Goal: Task Accomplishment & Management: Manage account settings

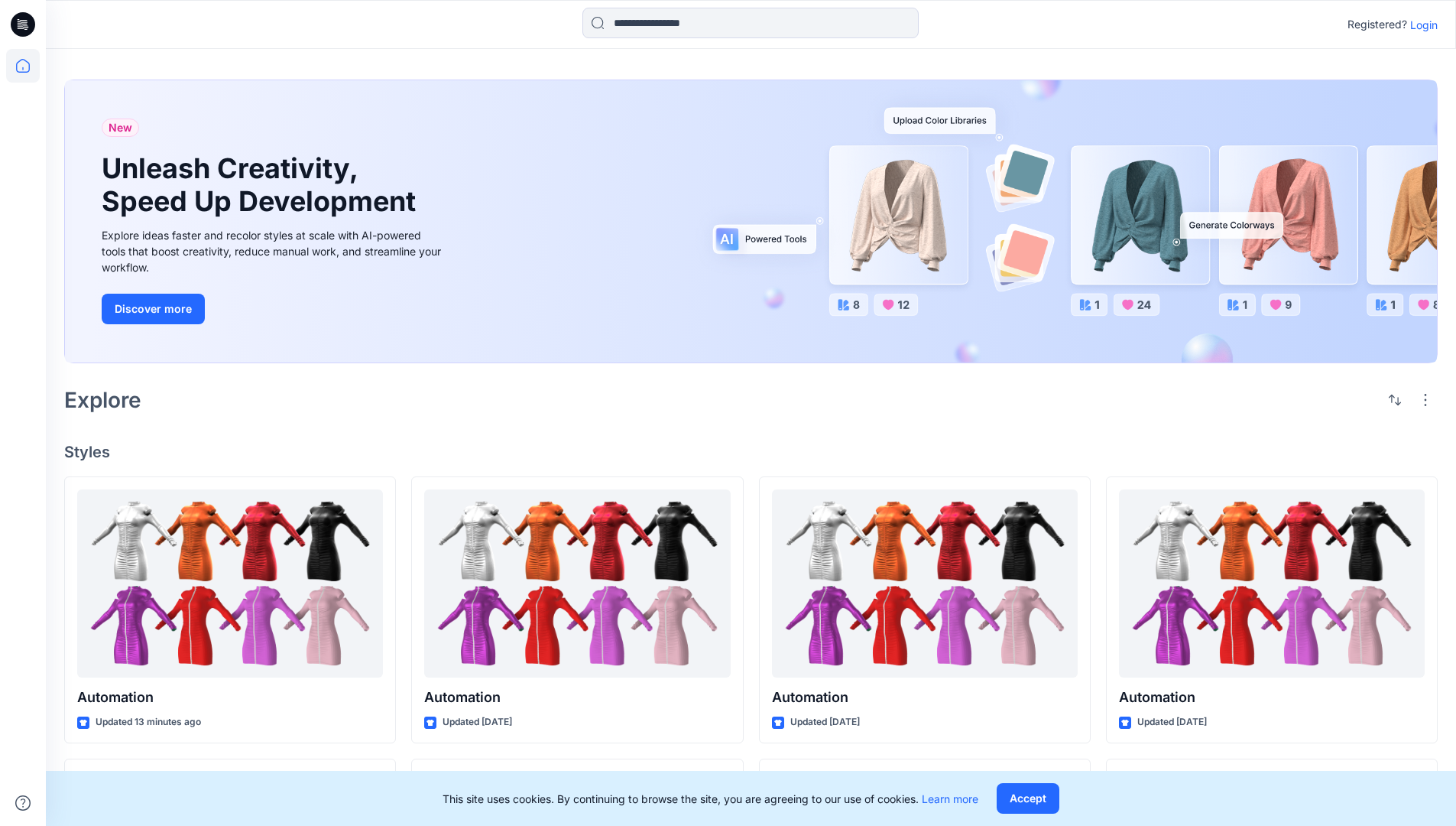
click at [1420, 25] on p "Login" at bounding box center [1424, 25] width 28 height 16
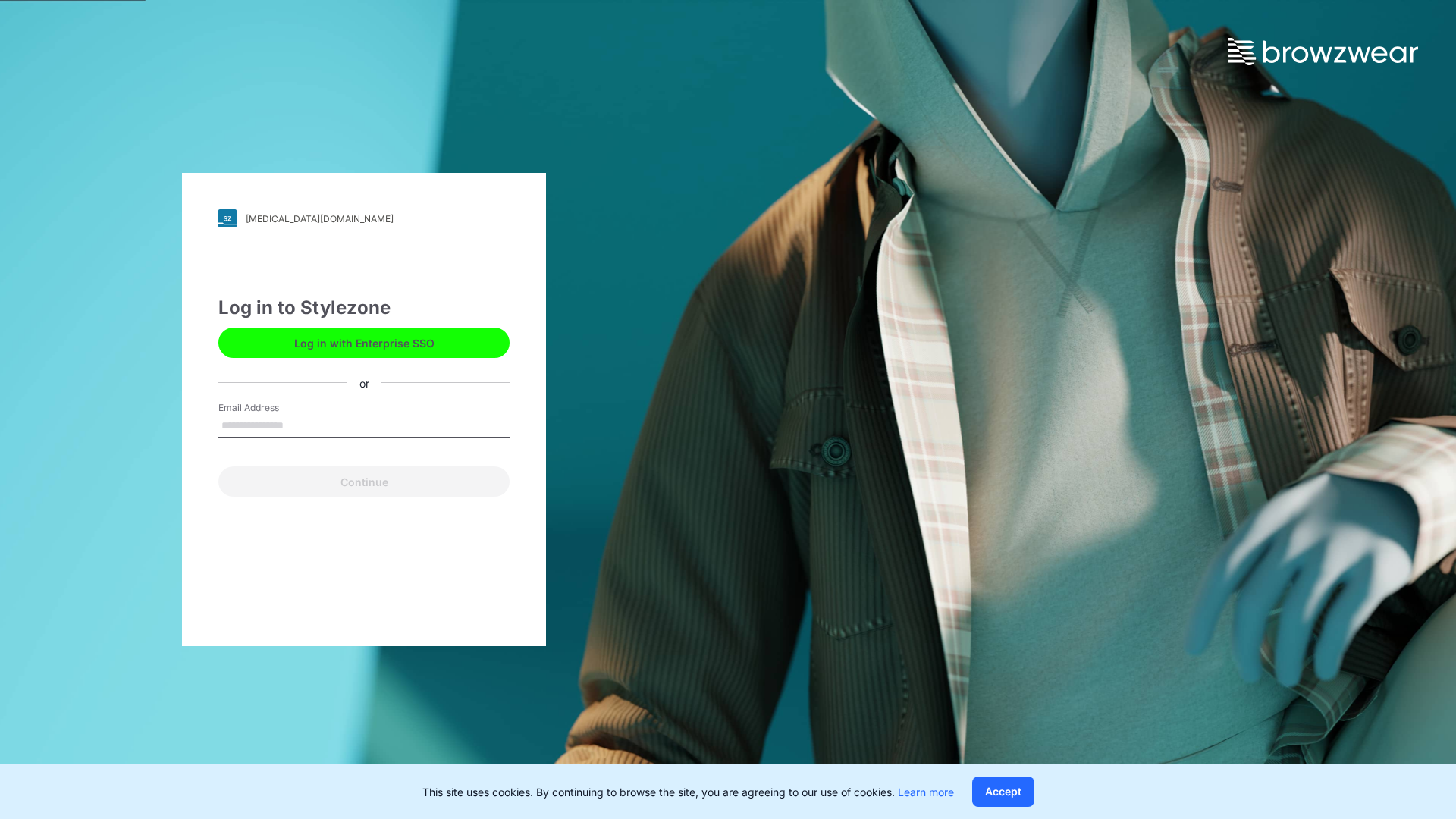
click at [299, 425] on input "Email Address" at bounding box center [364, 426] width 291 height 23
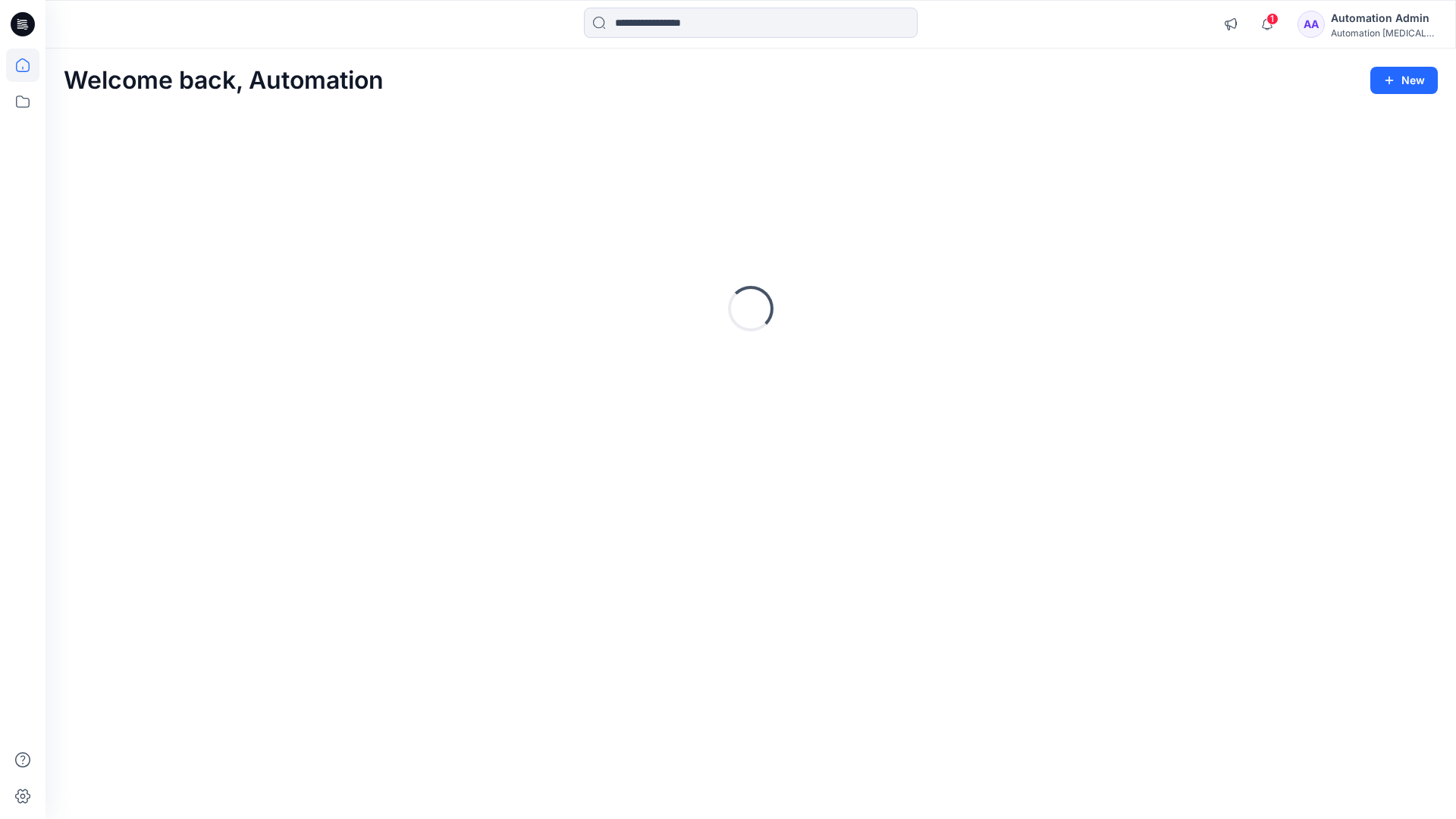
click at [29, 65] on icon at bounding box center [23, 65] width 14 height 14
click at [1375, 20] on div "Automation Admin" at bounding box center [1383, 18] width 106 height 18
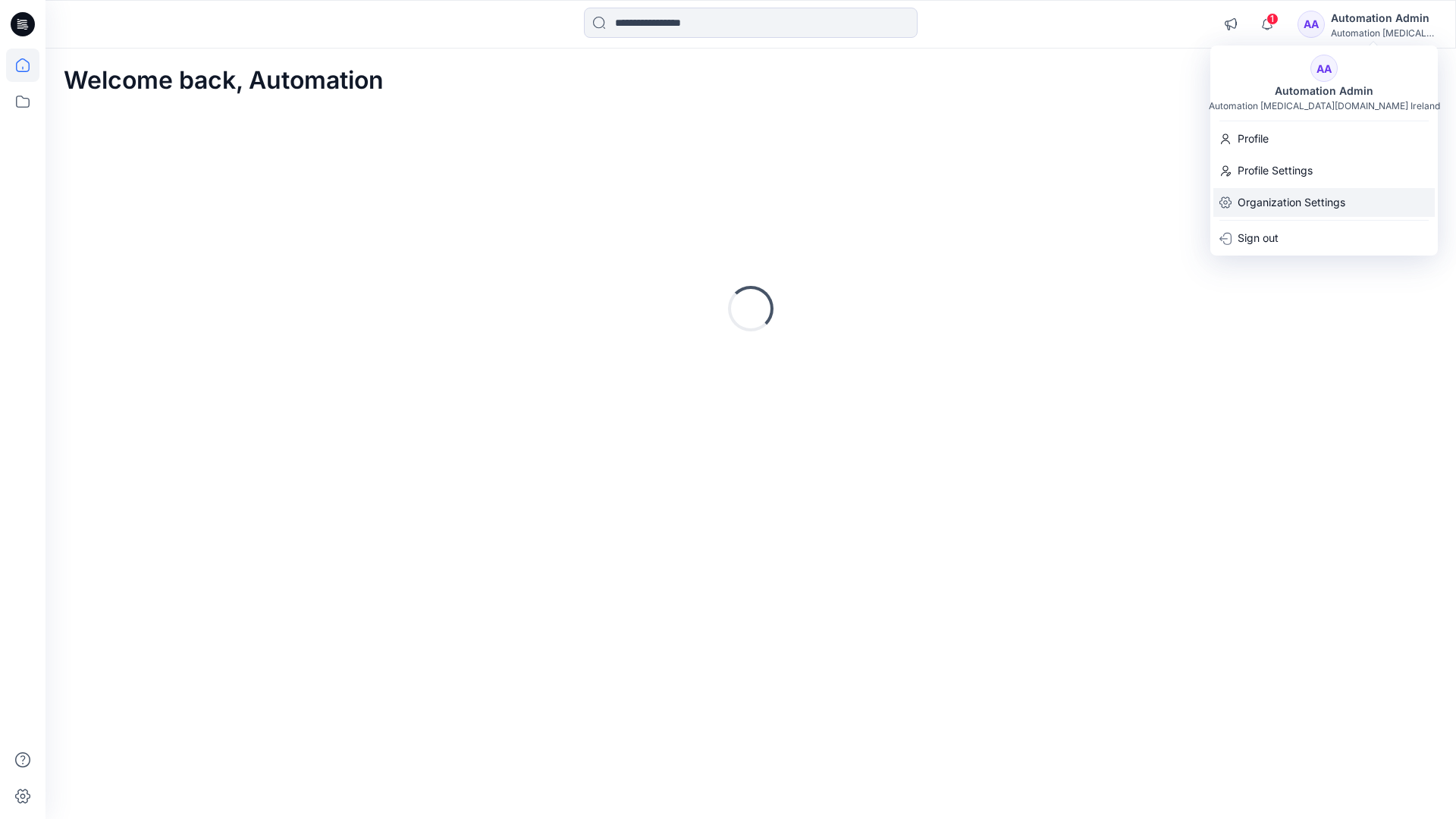
click at [1254, 204] on p "Organization Settings" at bounding box center [1291, 203] width 108 height 29
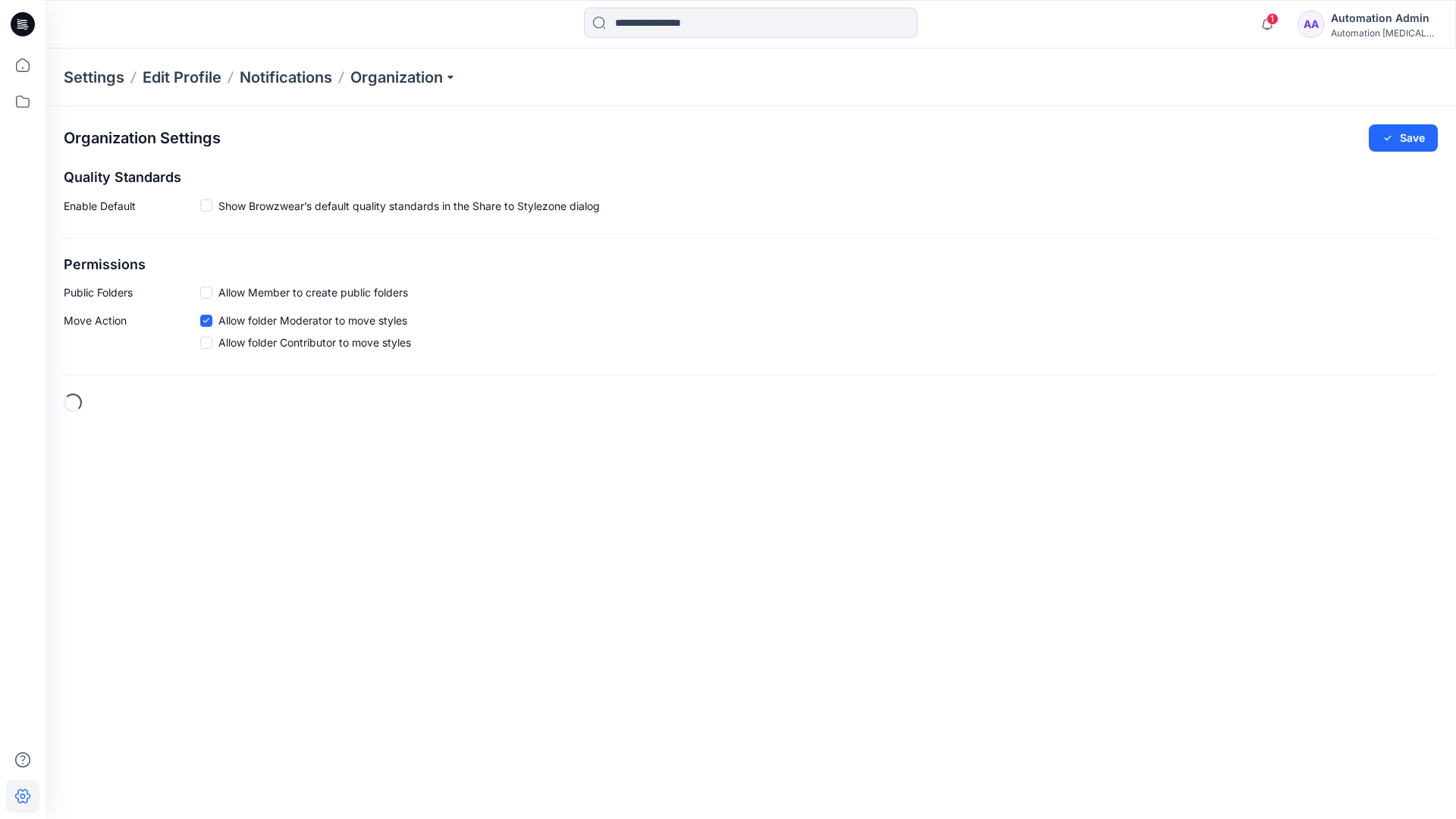
click at [83, 265] on h2 "Permissions" at bounding box center [750, 265] width 1374 height 16
drag, startPoint x: 83, startPoint y: 265, endPoint x: 142, endPoint y: 289, distance: 63.7
click at [142, 289] on p "Public Folders" at bounding box center [132, 292] width 136 height 16
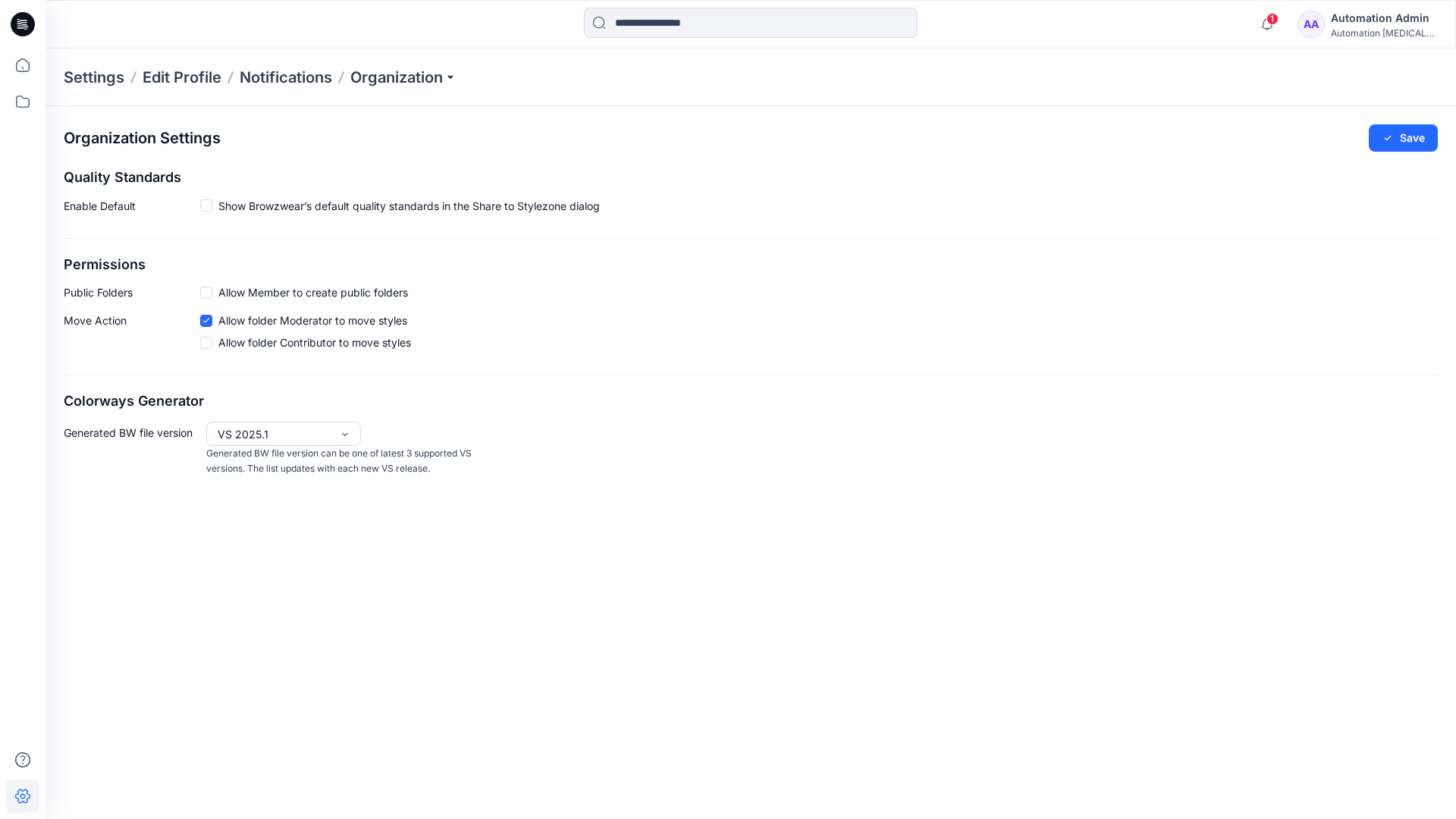
click at [87, 296] on p "Public Folders" at bounding box center [132, 292] width 136 height 16
click at [94, 321] on p "Move Action" at bounding box center [132, 334] width 136 height 44
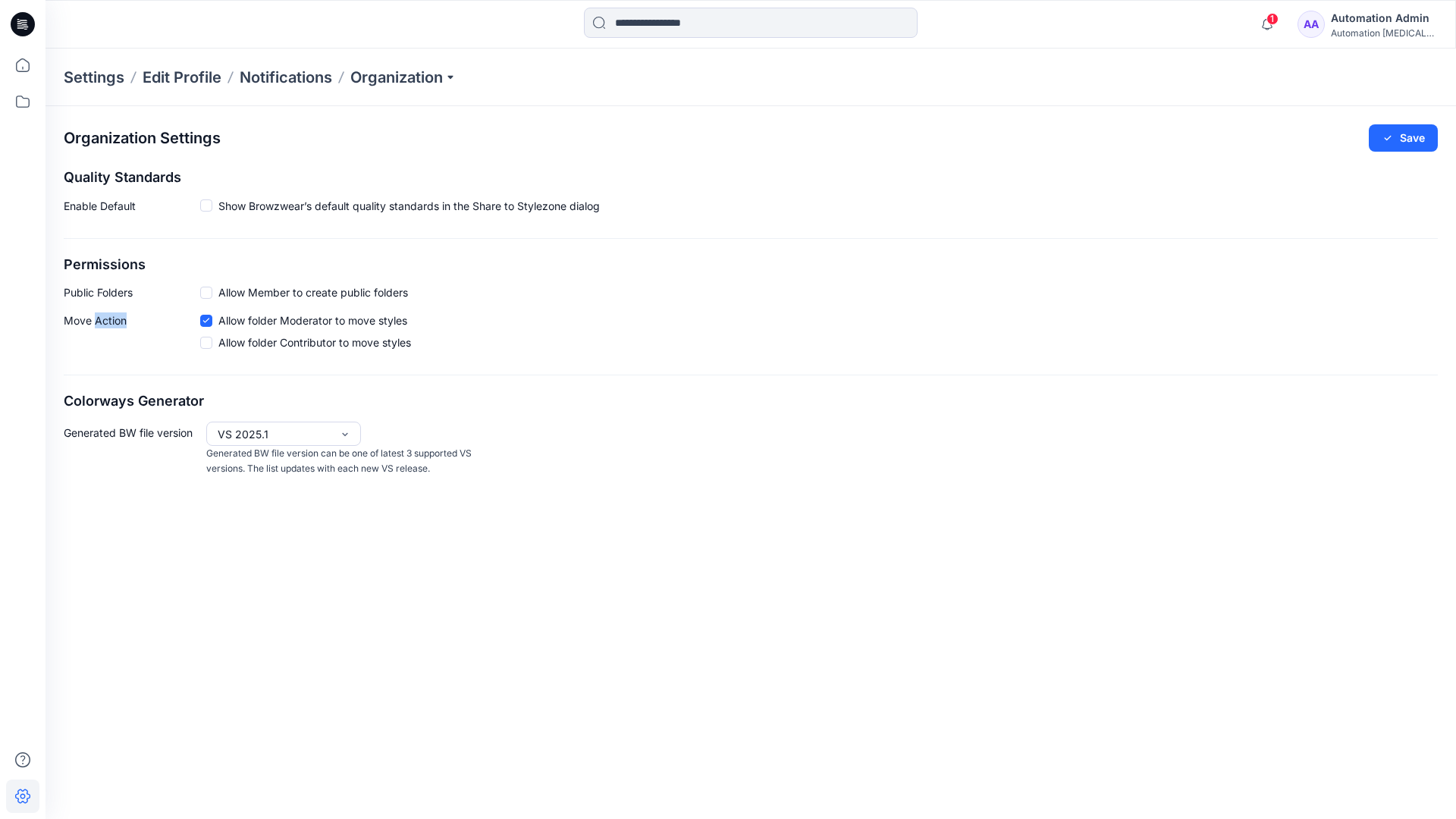
click at [94, 321] on p "Move Action" at bounding box center [132, 334] width 136 height 44
click at [116, 378] on div "Organization Settings Save Quality Standards Enable Default Show Browzwear’s de…" at bounding box center [750, 301] width 1410 height 389
click at [1396, 18] on div "Automation Admin" at bounding box center [1383, 18] width 106 height 18
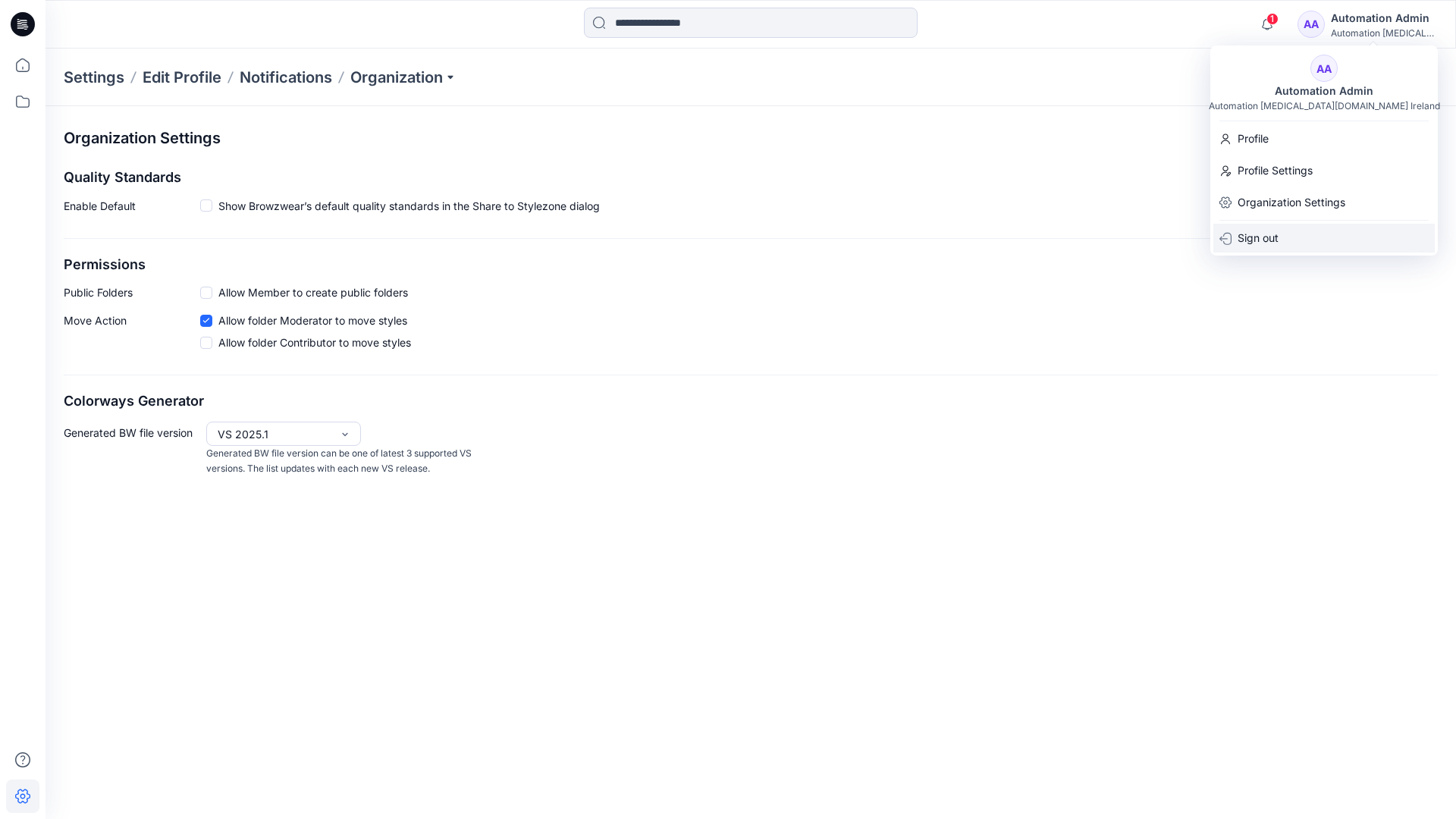
click at [1251, 233] on p "Sign out" at bounding box center [1257, 238] width 41 height 29
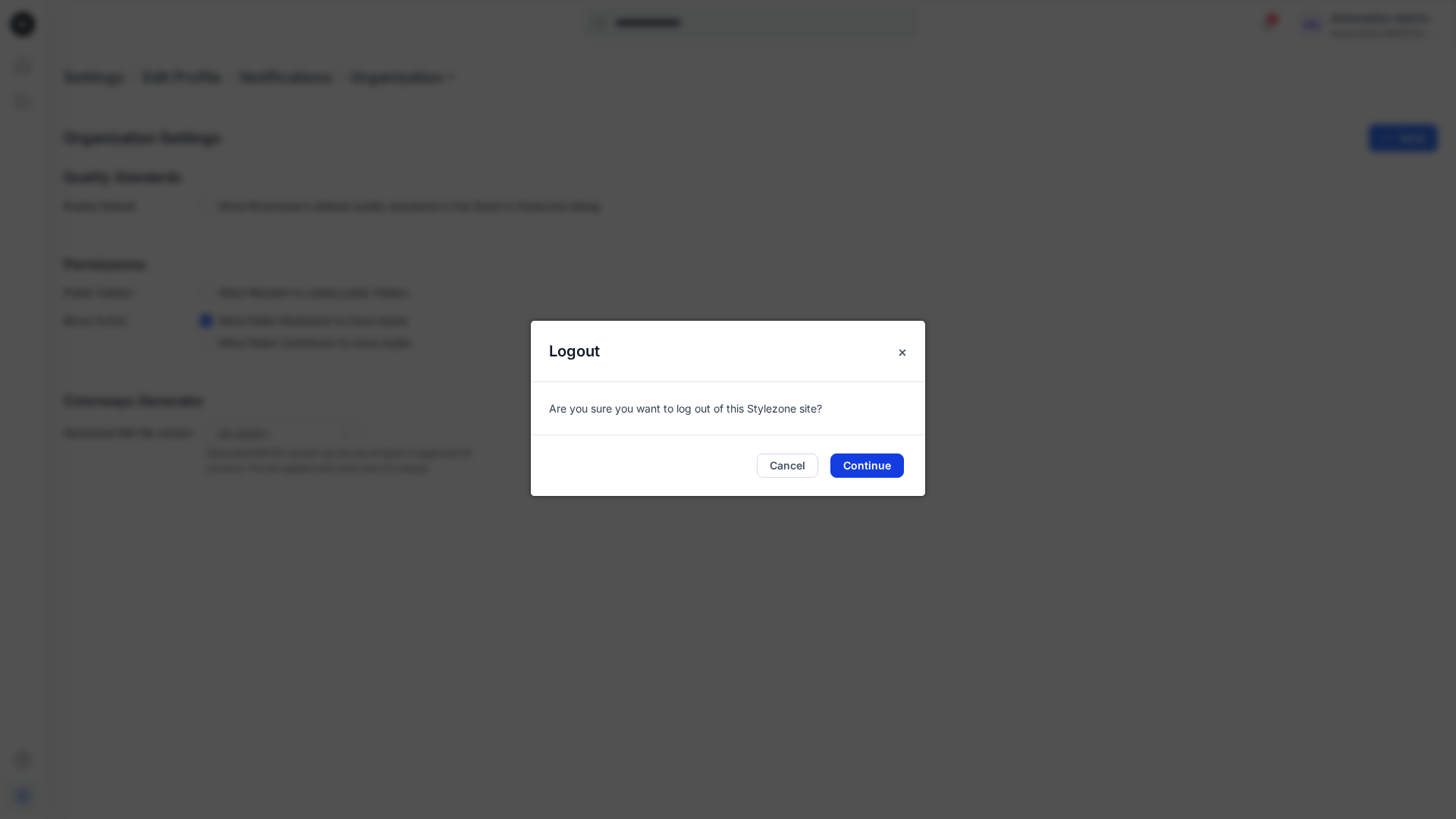
click at [868, 467] on button "Continue" at bounding box center [867, 465] width 73 height 24
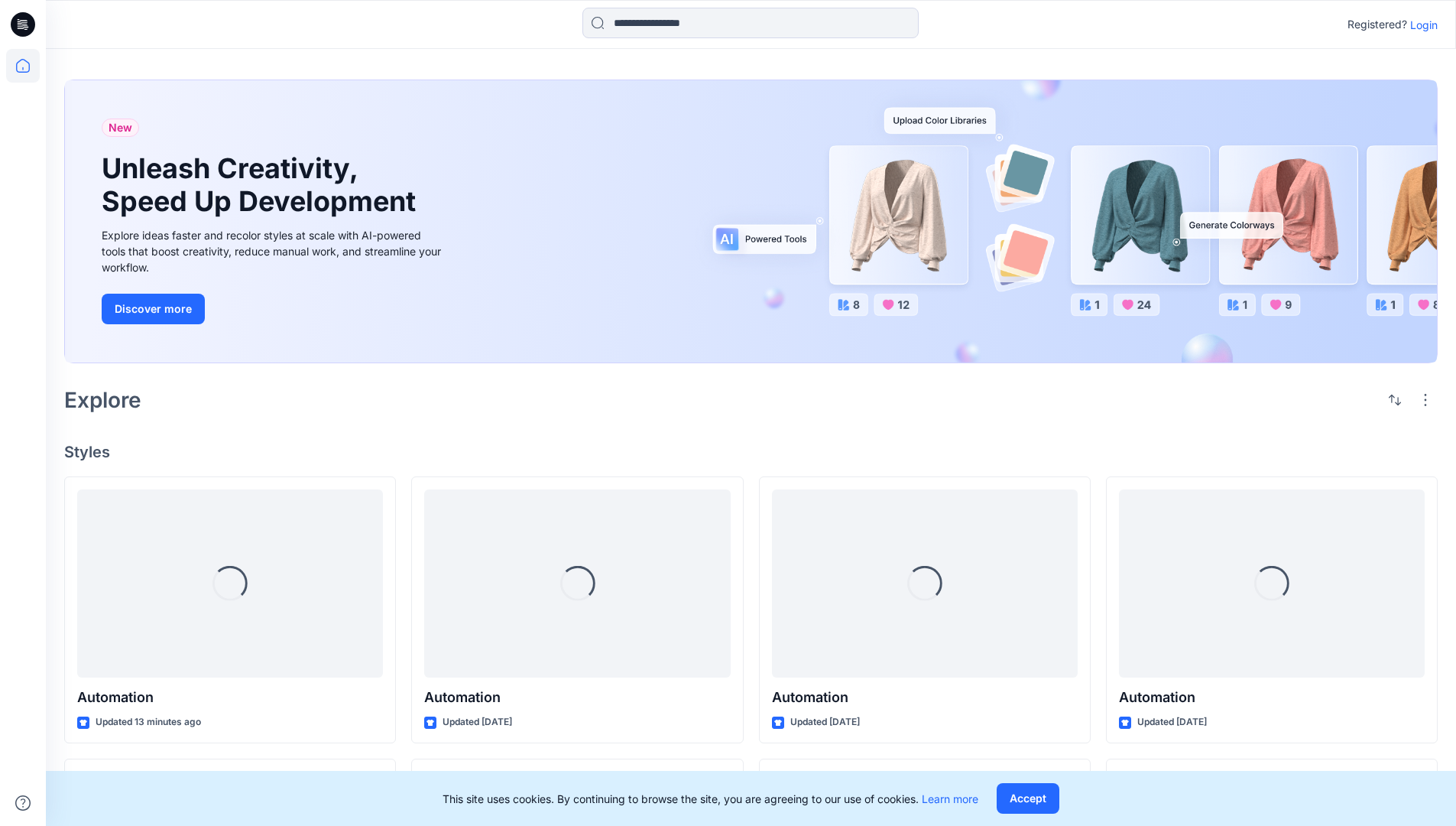
click at [1420, 25] on p "Login" at bounding box center [1424, 25] width 28 height 16
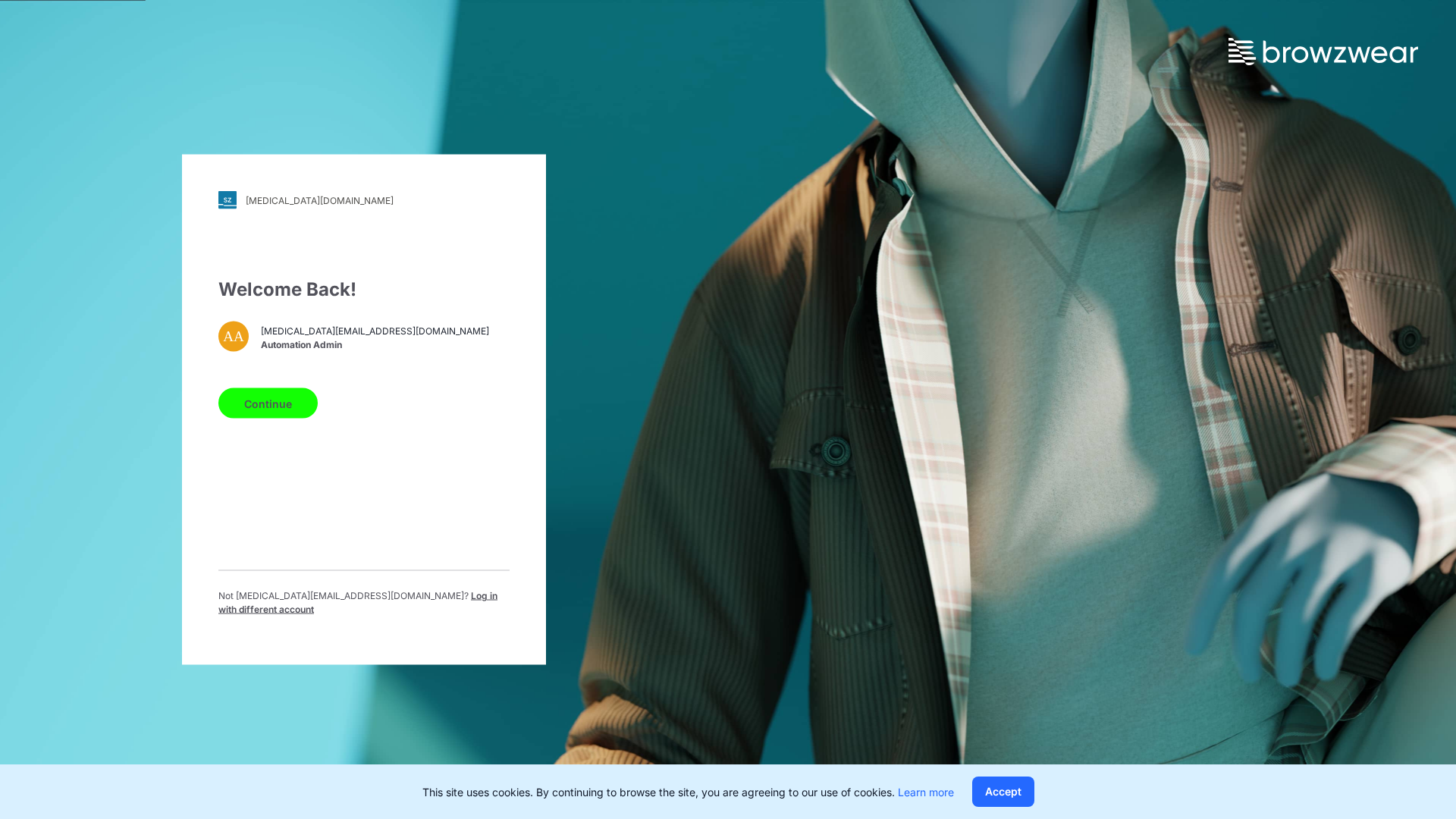
click at [374, 599] on span "Log in with different account" at bounding box center [357, 602] width 279 height 25
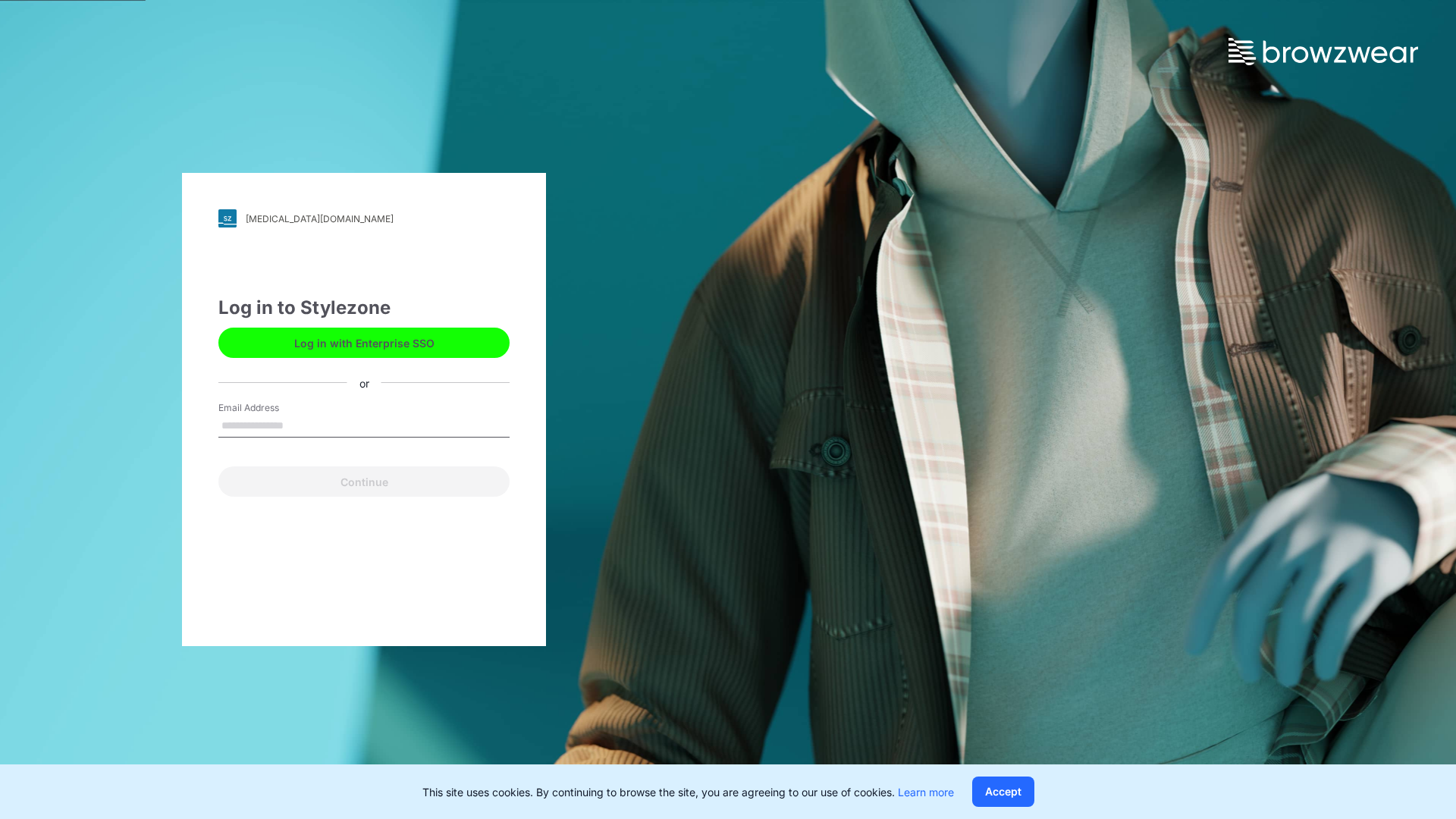
click at [299, 425] on input "Email Address" at bounding box center [364, 426] width 291 height 23
type input "**********"
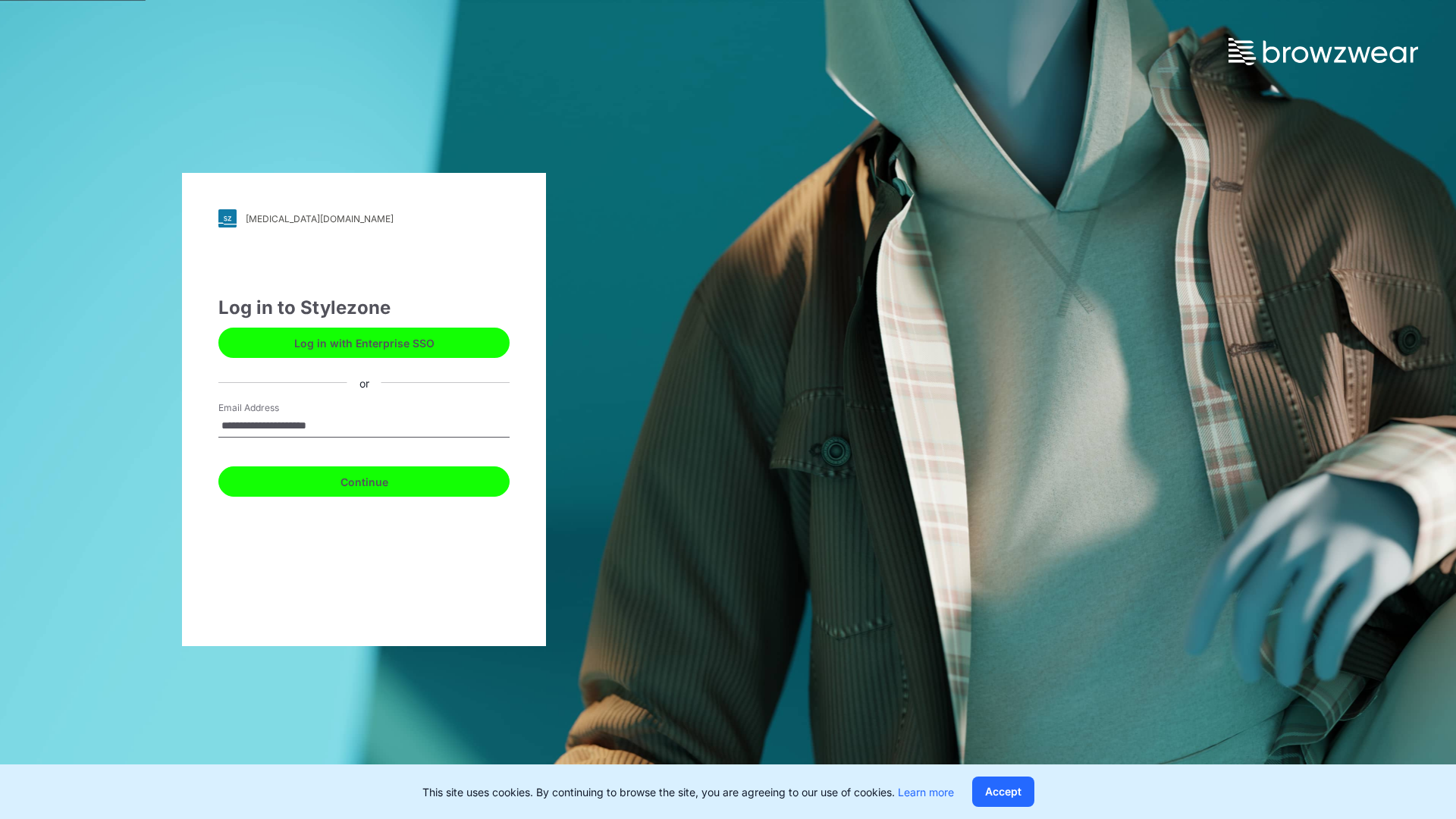
click at [380, 479] on button "Continue" at bounding box center [364, 481] width 291 height 31
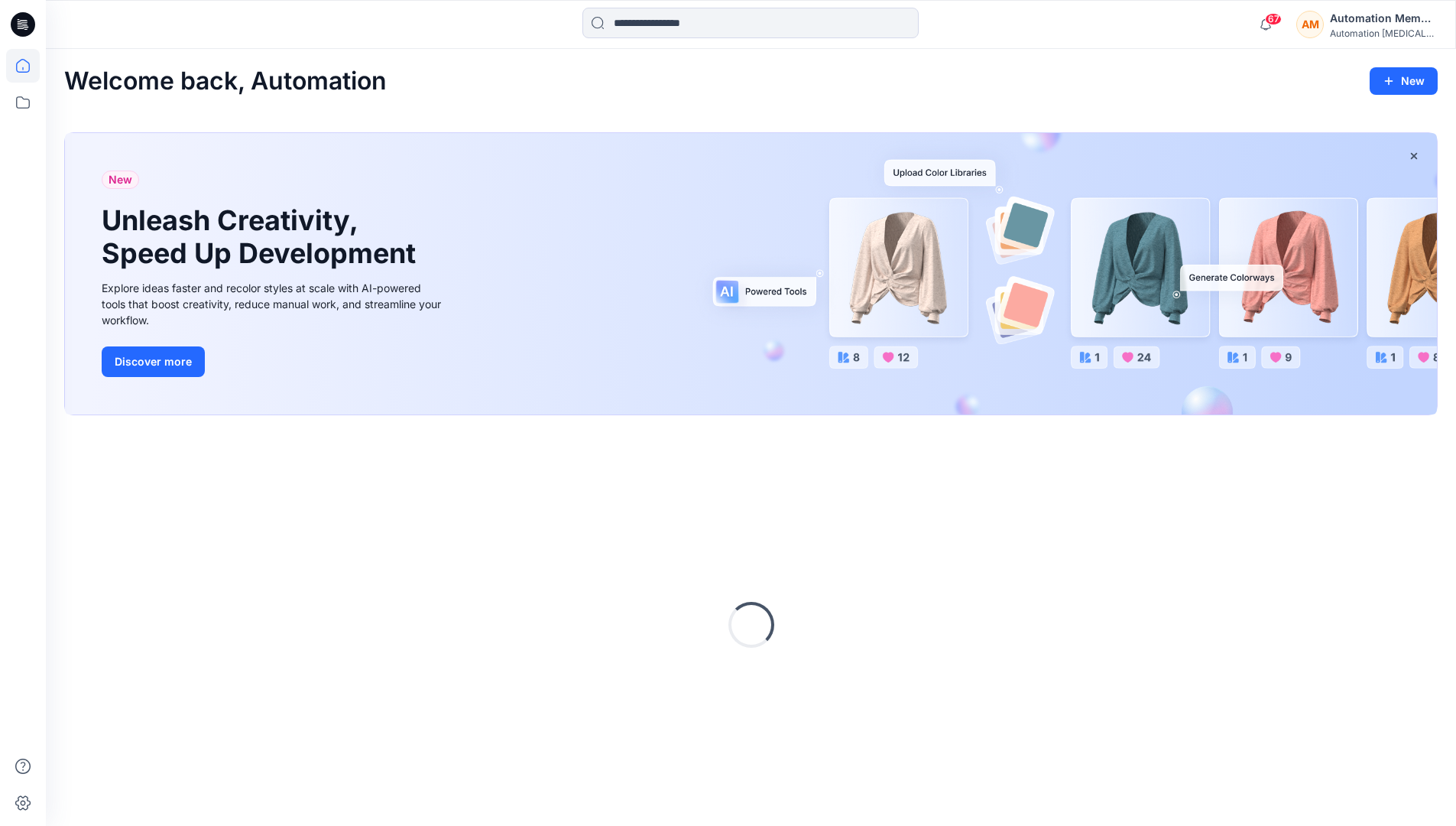
click at [27, 66] on icon at bounding box center [23, 66] width 34 height 34
